Goal: Navigation & Orientation: Find specific page/section

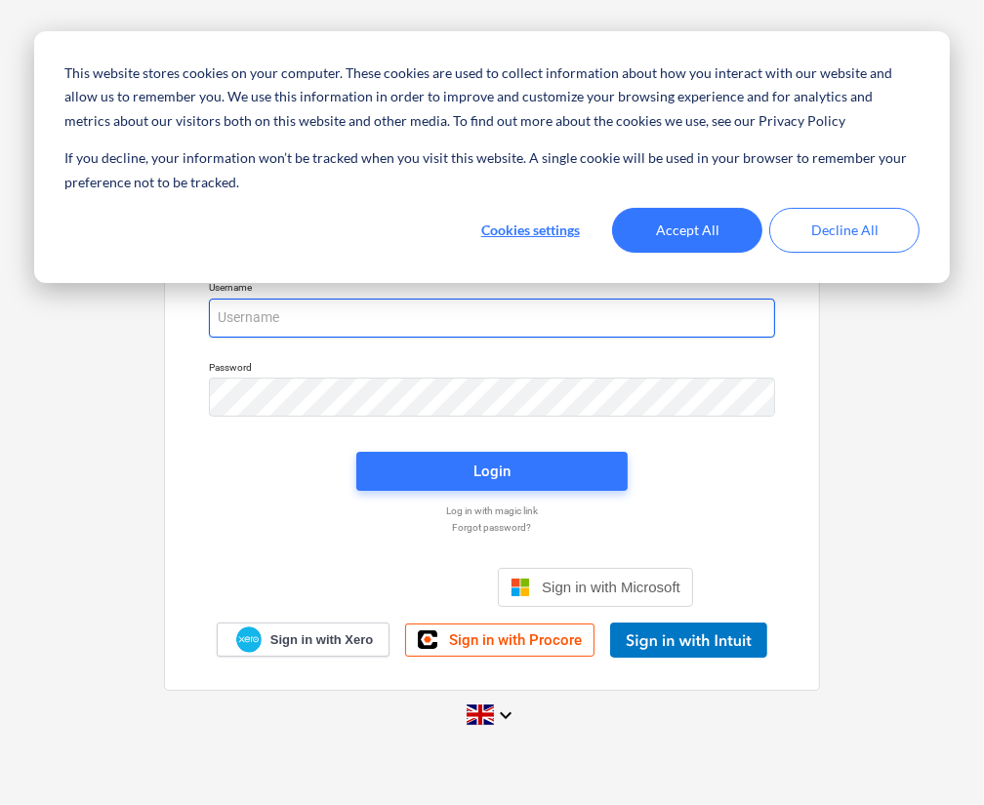
click at [279, 326] on input "email" at bounding box center [492, 318] width 566 height 39
click at [270, 316] on input "car" at bounding box center [492, 318] width 566 height 39
type input "[PERSON_NAME][EMAIL_ADDRESS][DOMAIN_NAME]"
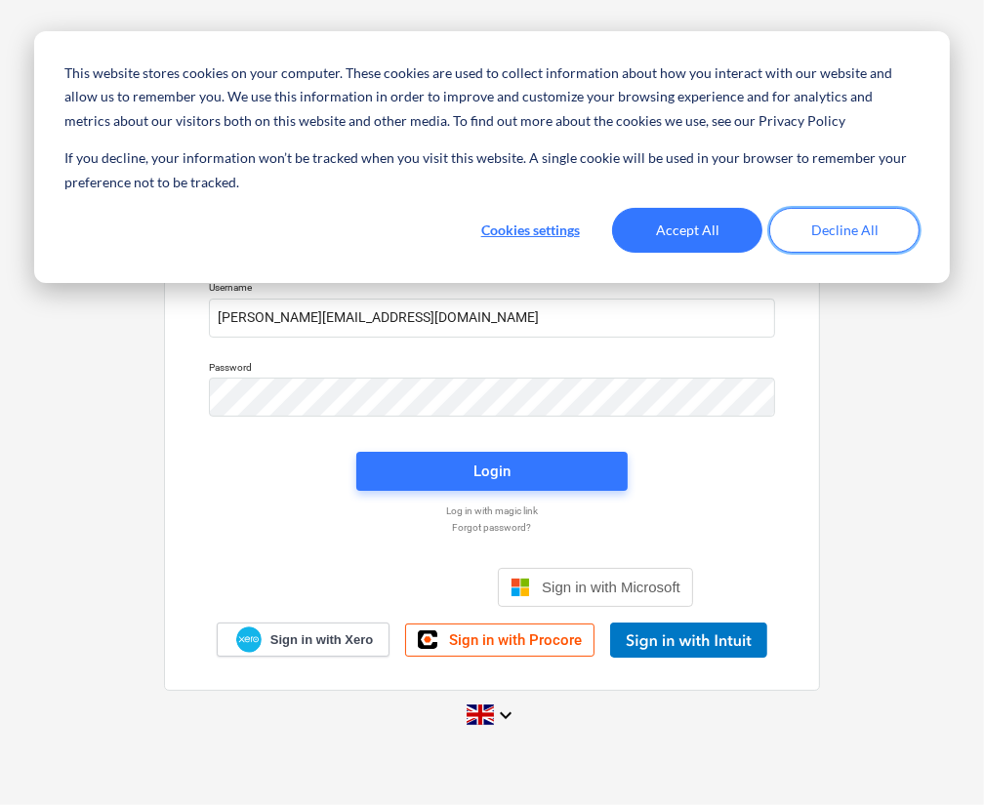
click at [789, 216] on button "Decline All" at bounding box center [844, 230] width 150 height 45
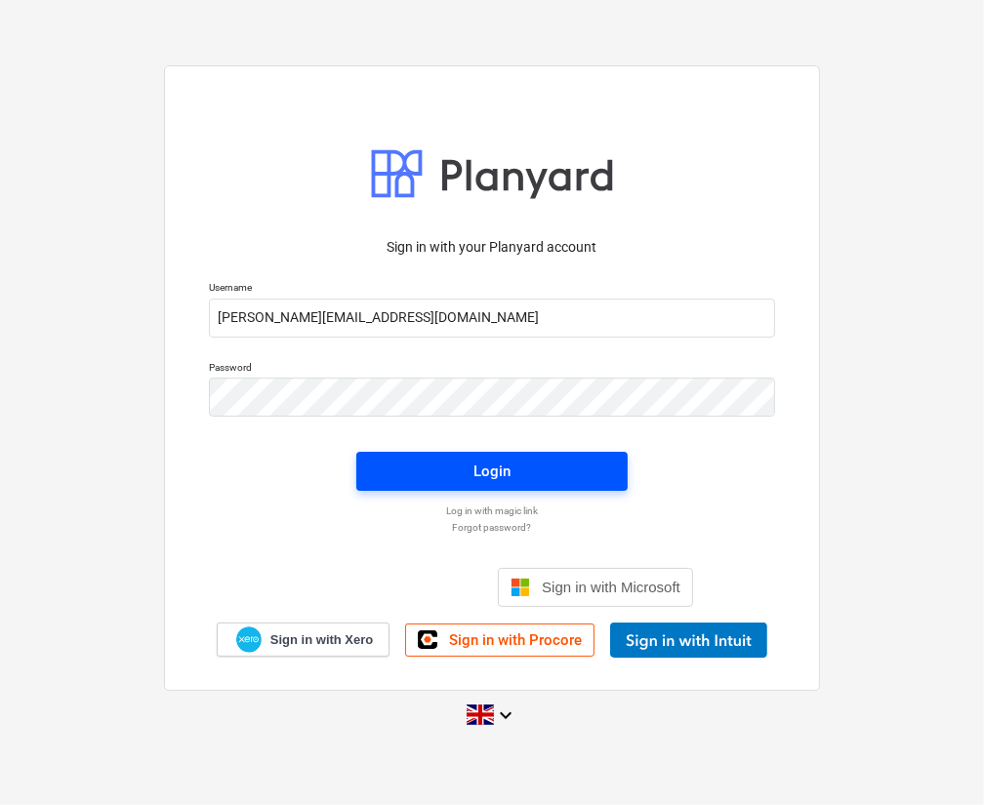
click at [406, 461] on span "Login" at bounding box center [492, 471] width 224 height 25
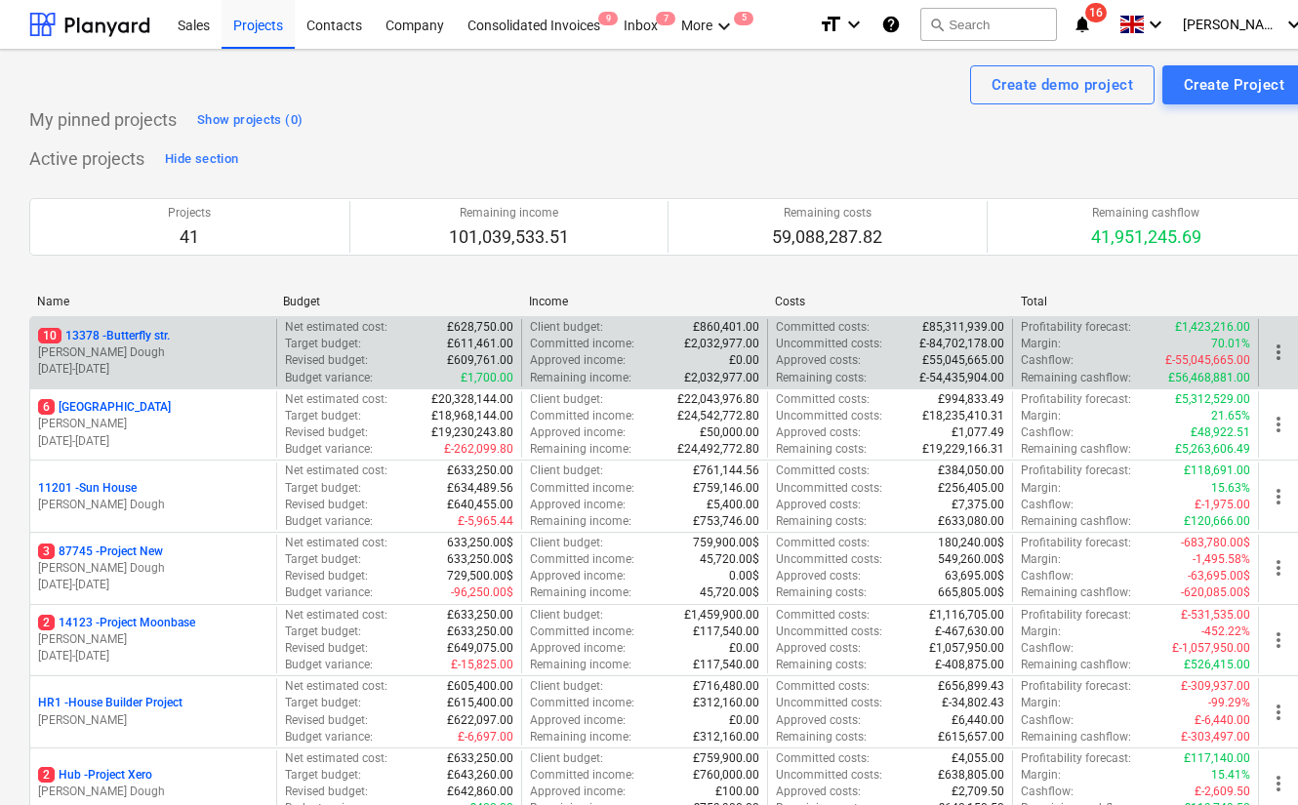
click at [194, 330] on div "10 [STREET_ADDRESS]" at bounding box center [153, 336] width 230 height 17
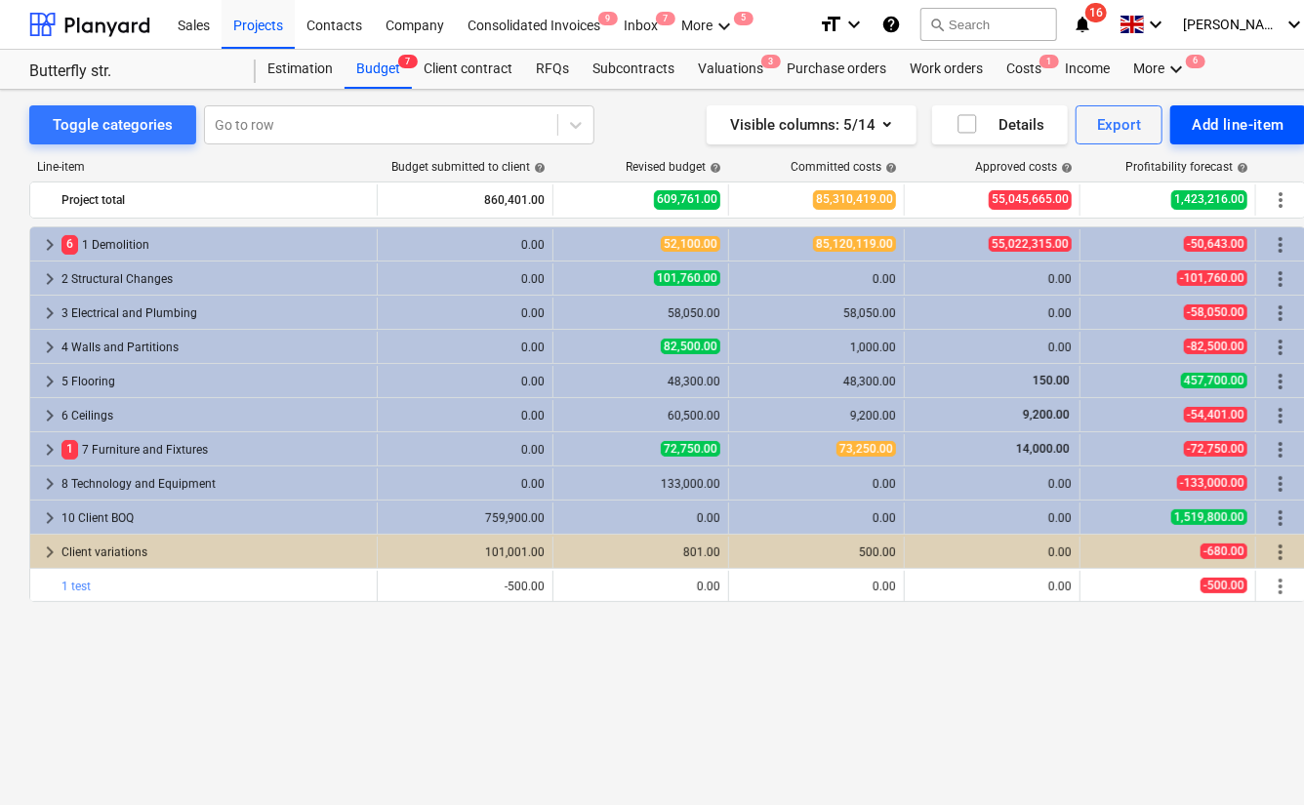
click at [983, 138] on button "Add line-item" at bounding box center [1238, 124] width 136 height 39
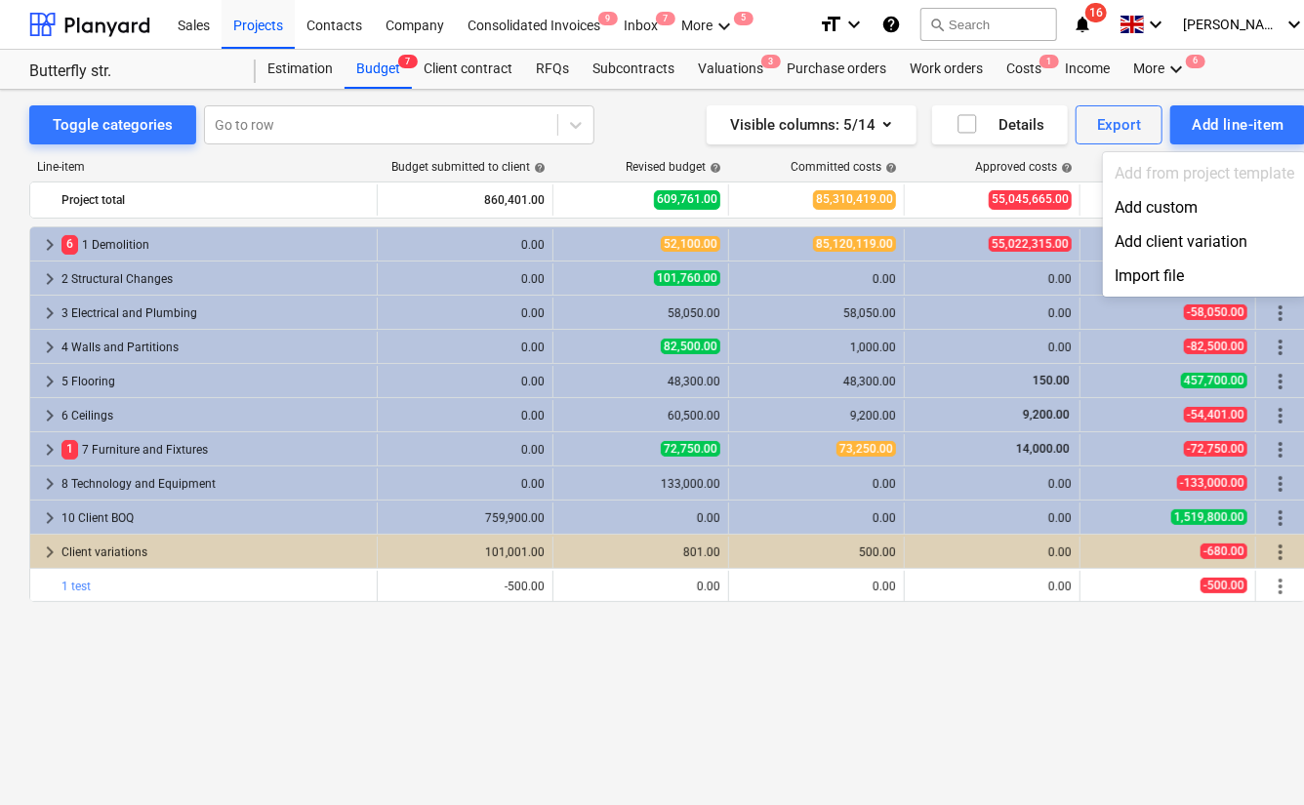
click at [983, 171] on div "Add from project template" at bounding box center [1204, 173] width 203 height 34
click at [613, 111] on div at bounding box center [652, 402] width 1304 height 805
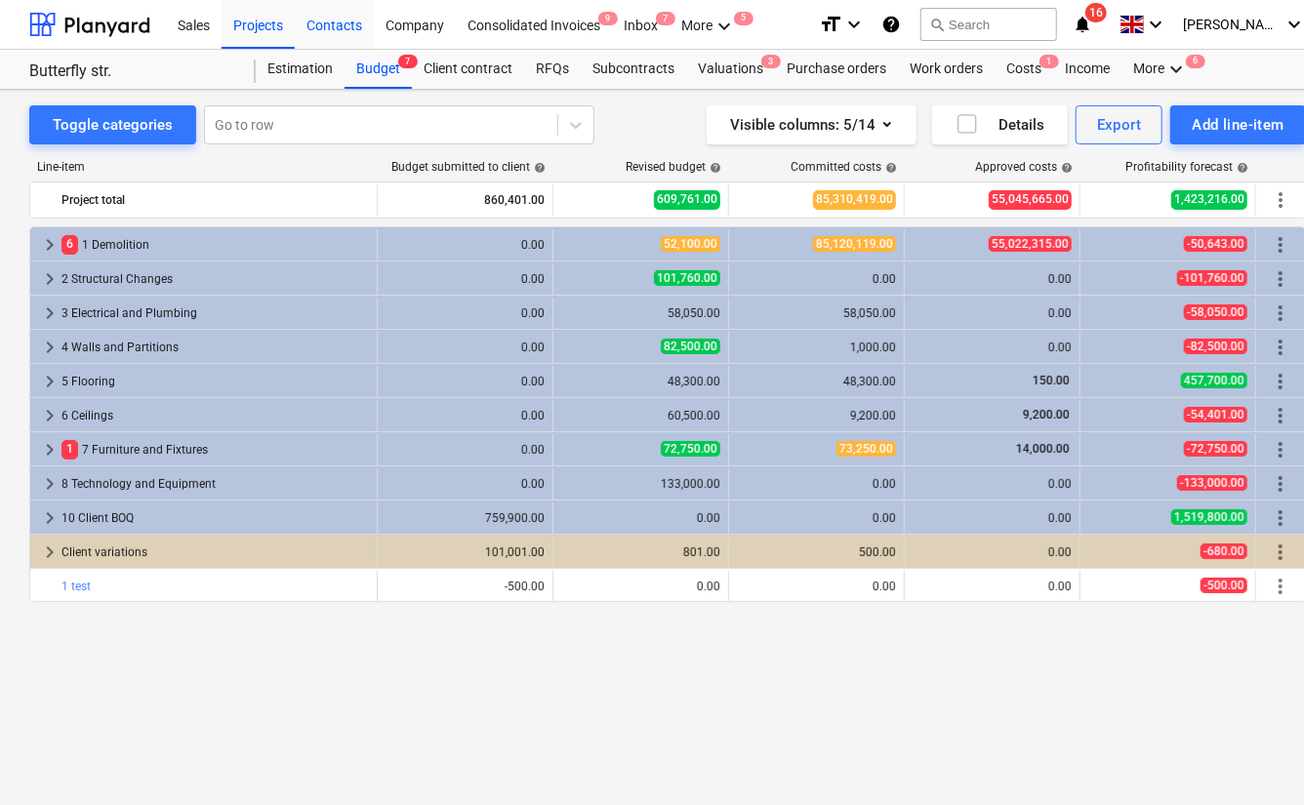
click at [319, 20] on div "Contacts" at bounding box center [334, 24] width 79 height 50
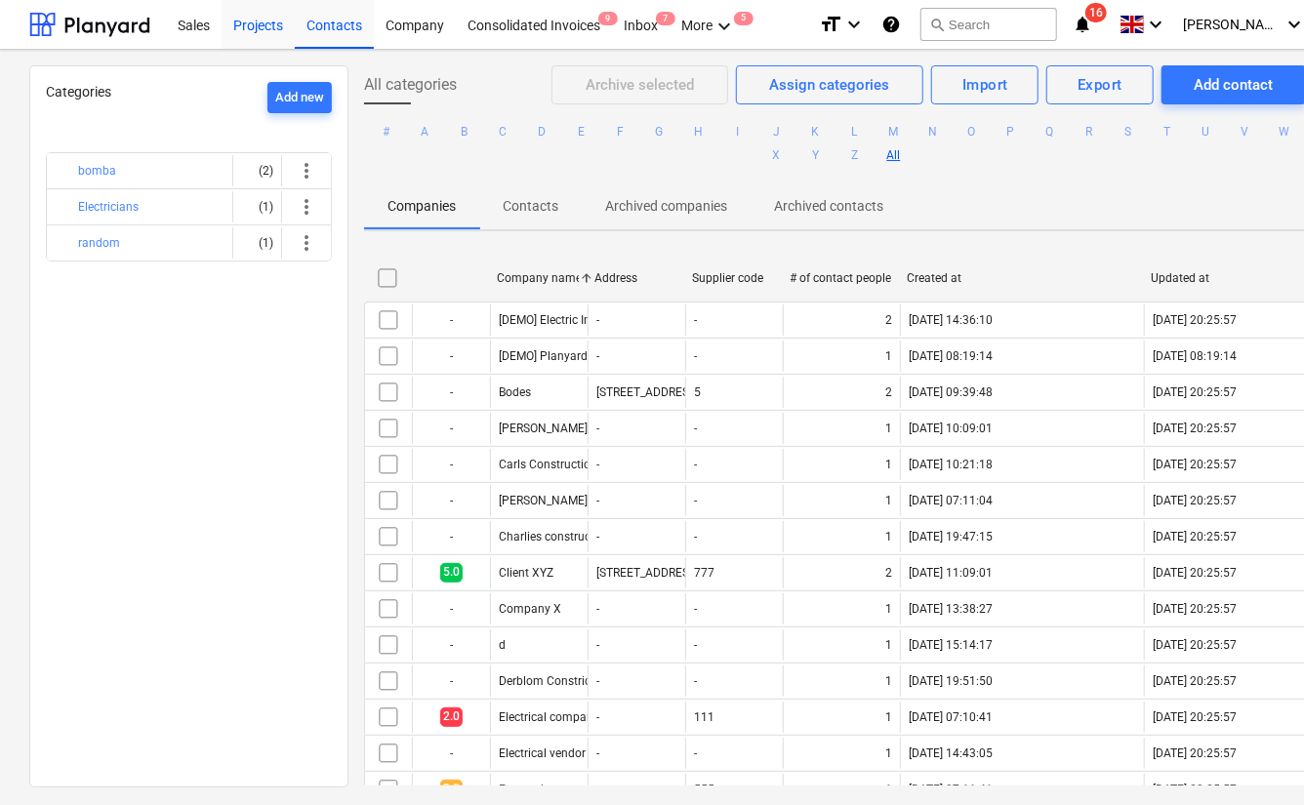
click at [266, 22] on div "Projects" at bounding box center [257, 24] width 73 height 50
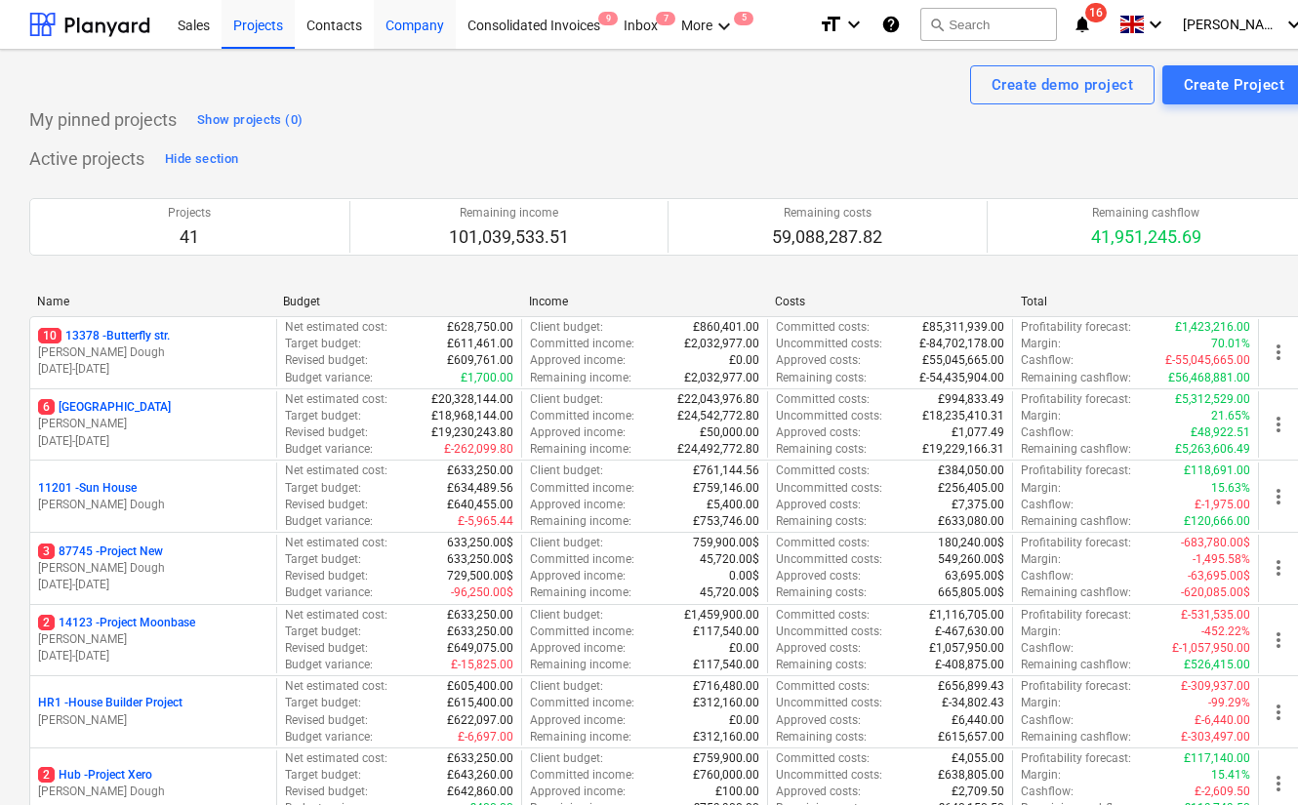
click at [399, 37] on div "Company" at bounding box center [415, 24] width 82 height 50
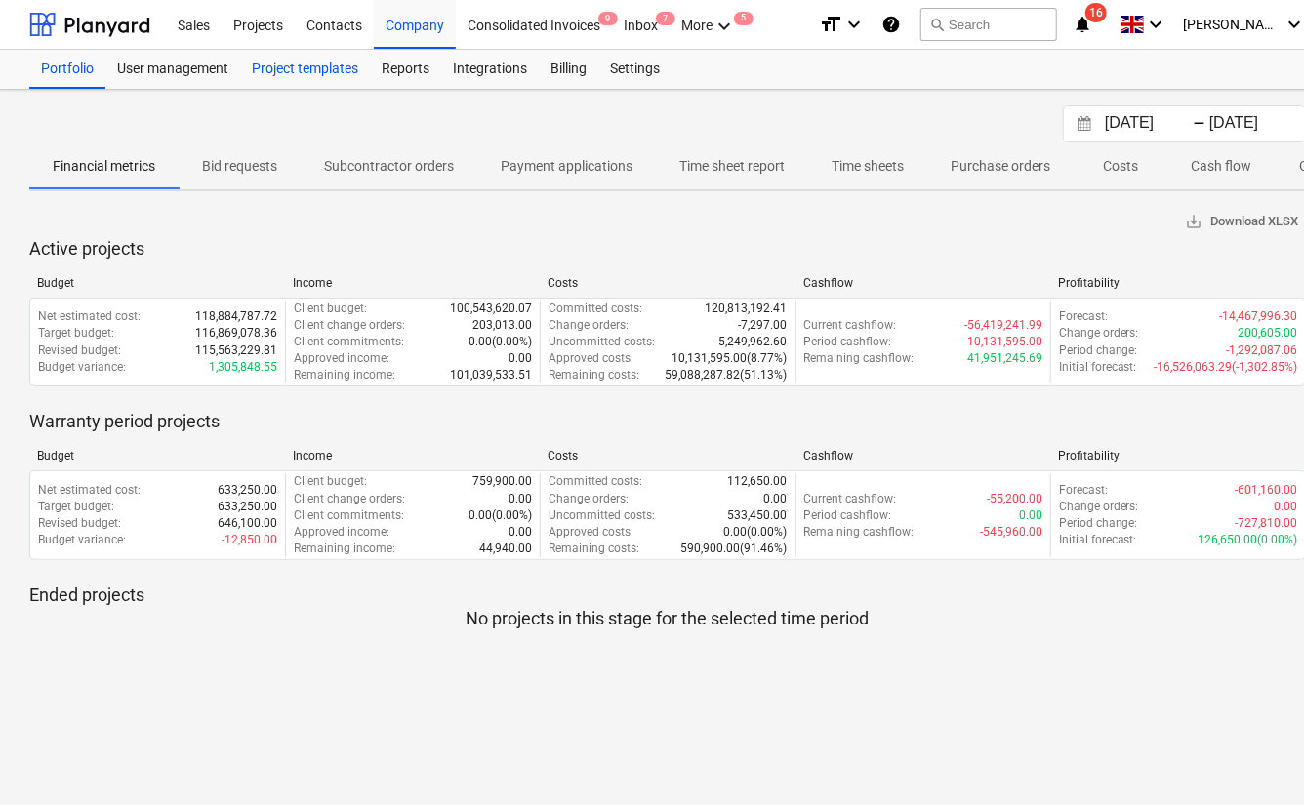
click at [277, 63] on div "Project templates" at bounding box center [305, 69] width 130 height 39
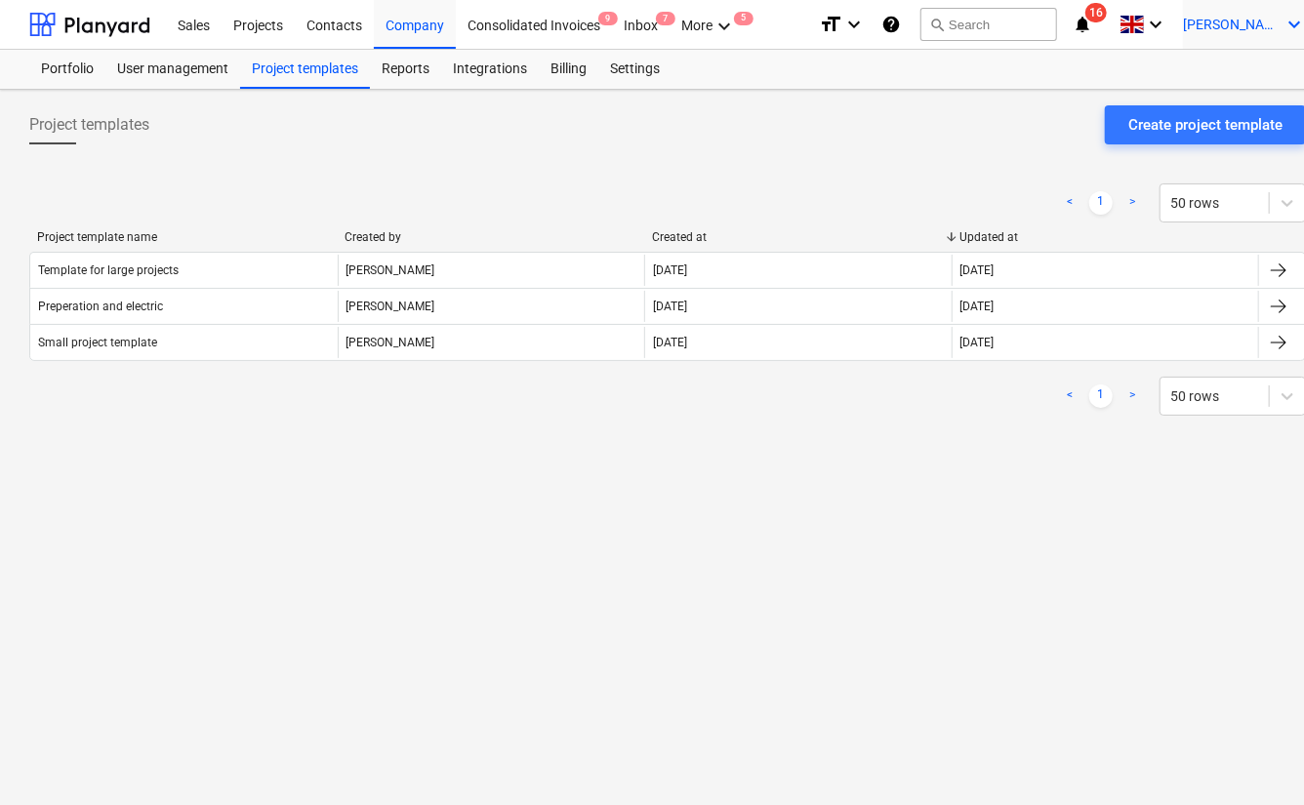
click at [983, 22] on span "[PERSON_NAME]" at bounding box center [1232, 25] width 98 height 16
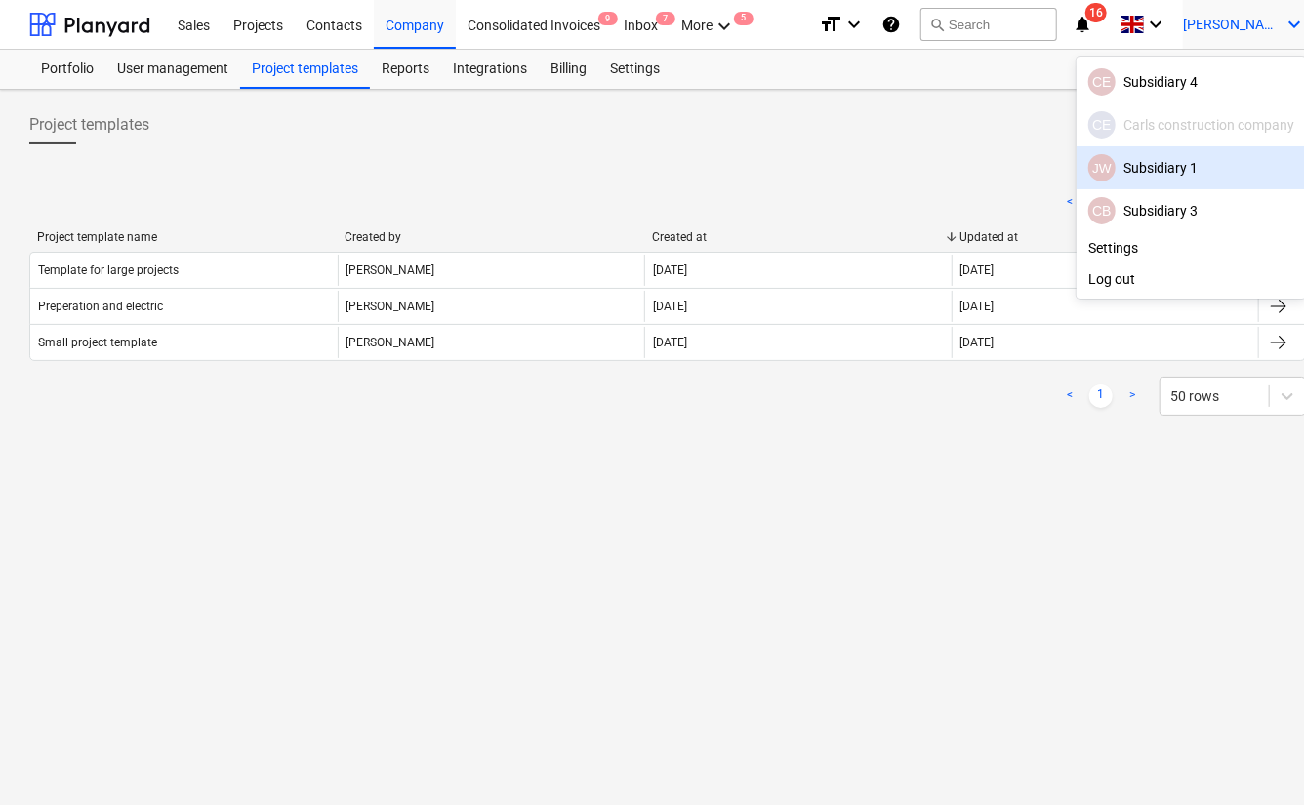
click at [983, 163] on div "JW Subsidiary 1" at bounding box center [1191, 167] width 206 height 27
